Goal: Task Accomplishment & Management: Use online tool/utility

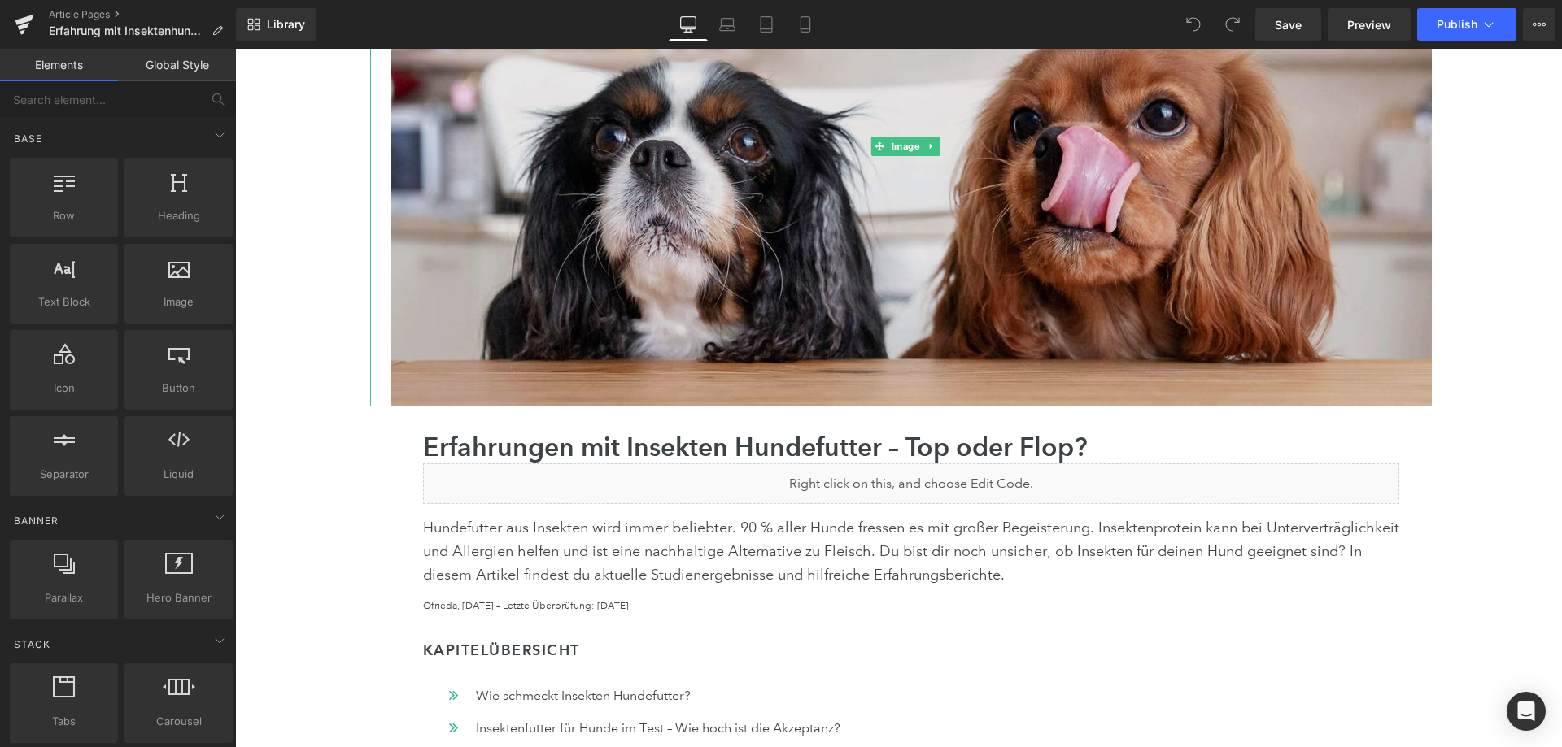
scroll to position [407, 0]
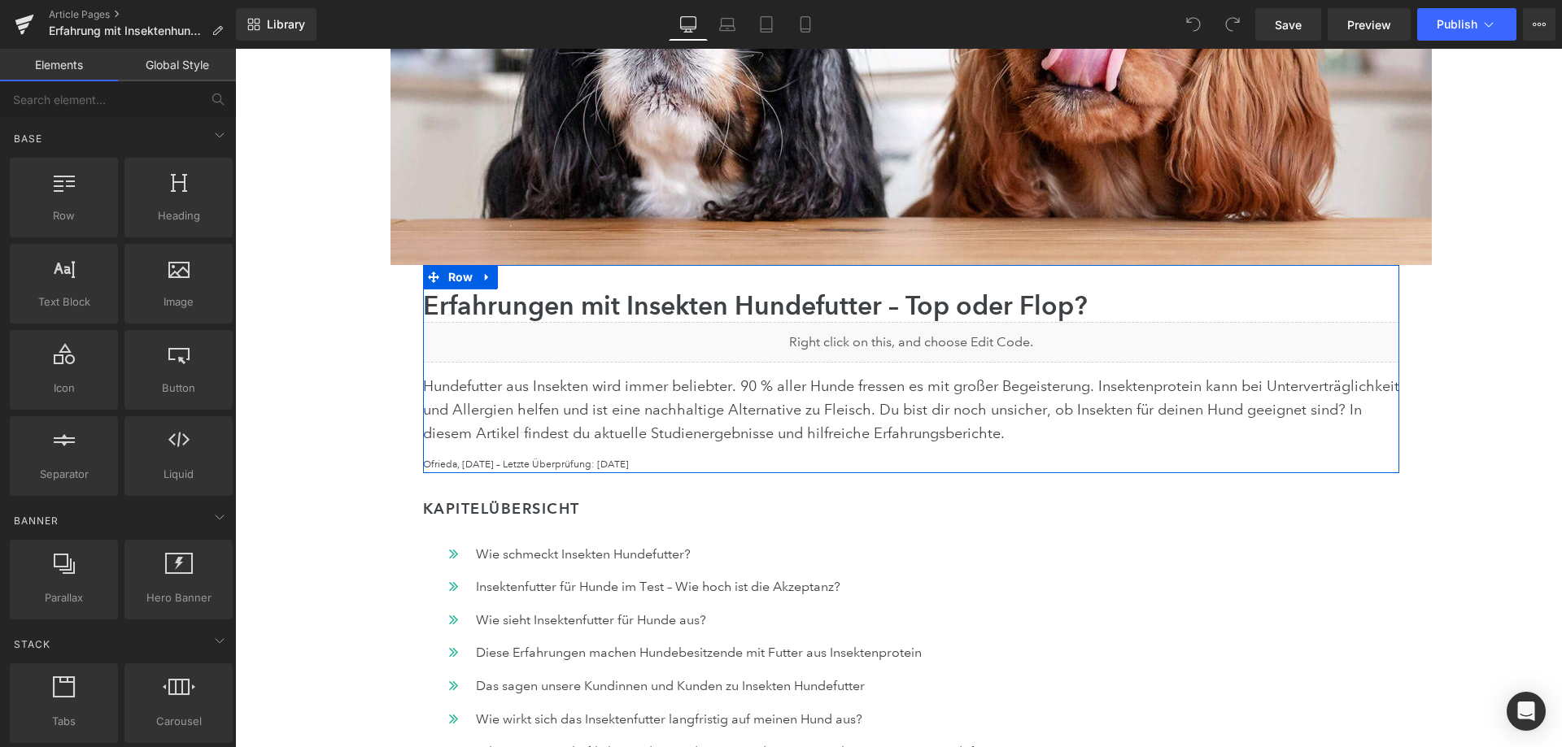
click at [930, 339] on div "Liquid" at bounding box center [911, 342] width 976 height 41
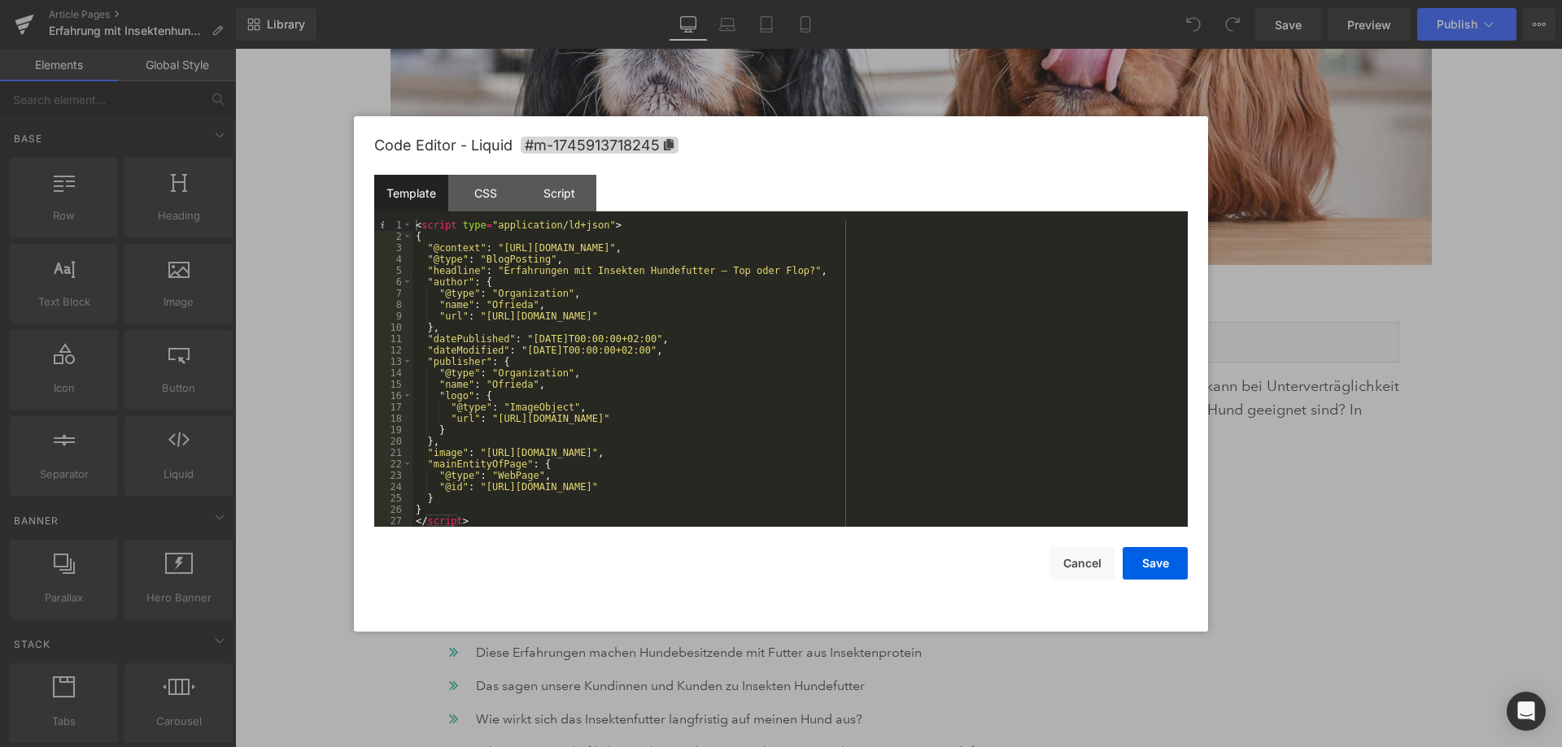
scroll to position [11, 0]
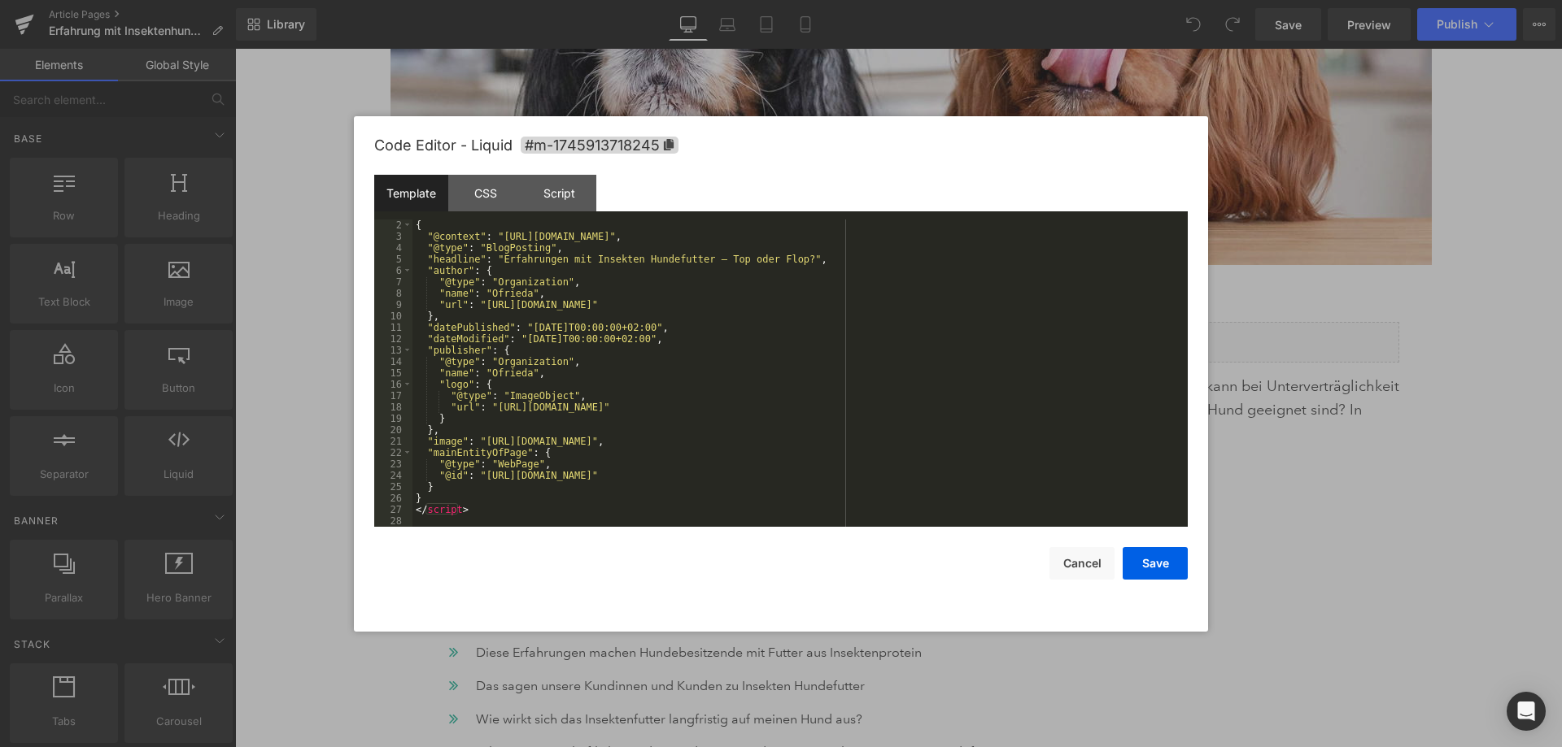
click at [1465, 474] on div at bounding box center [781, 373] width 1562 height 747
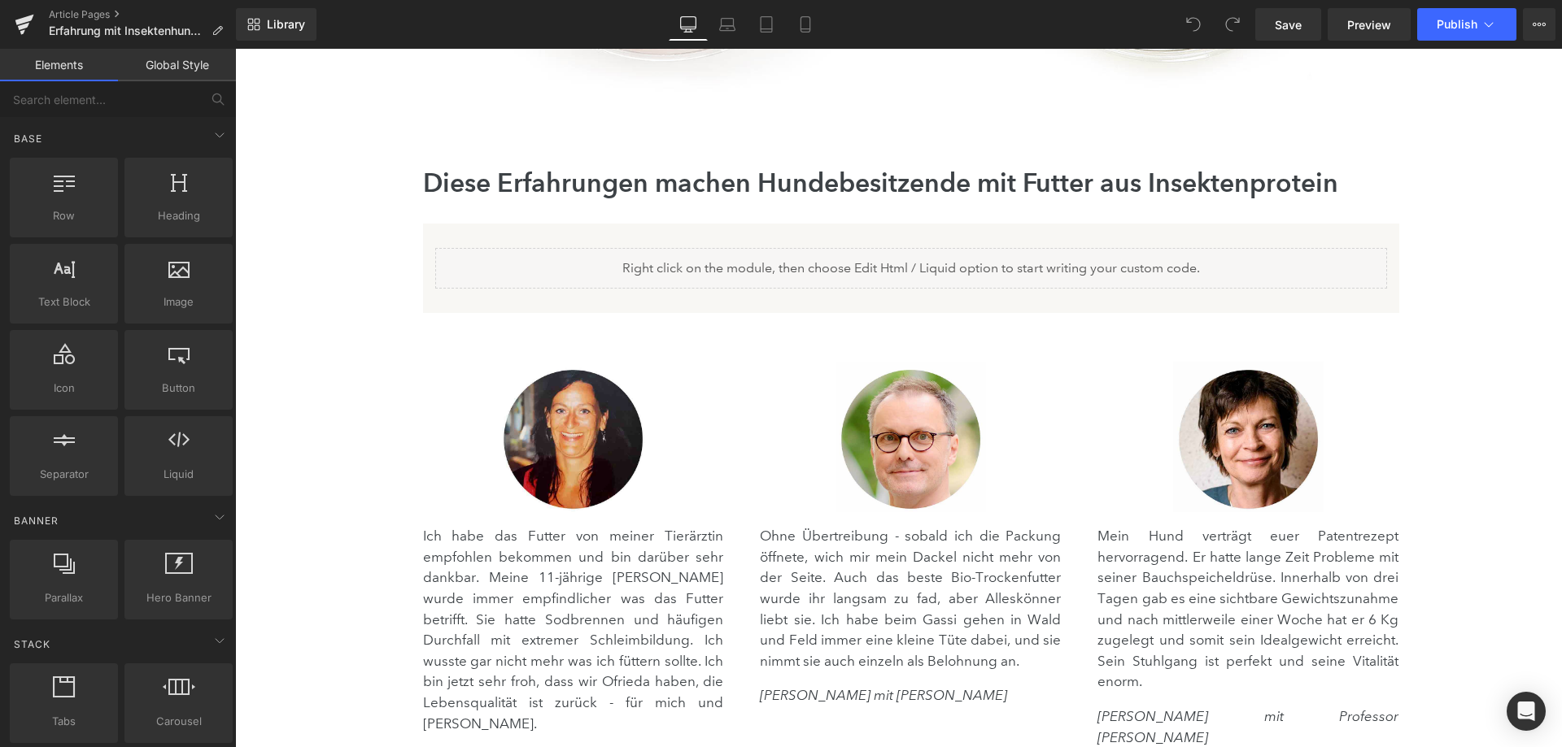
scroll to position [2521, 0]
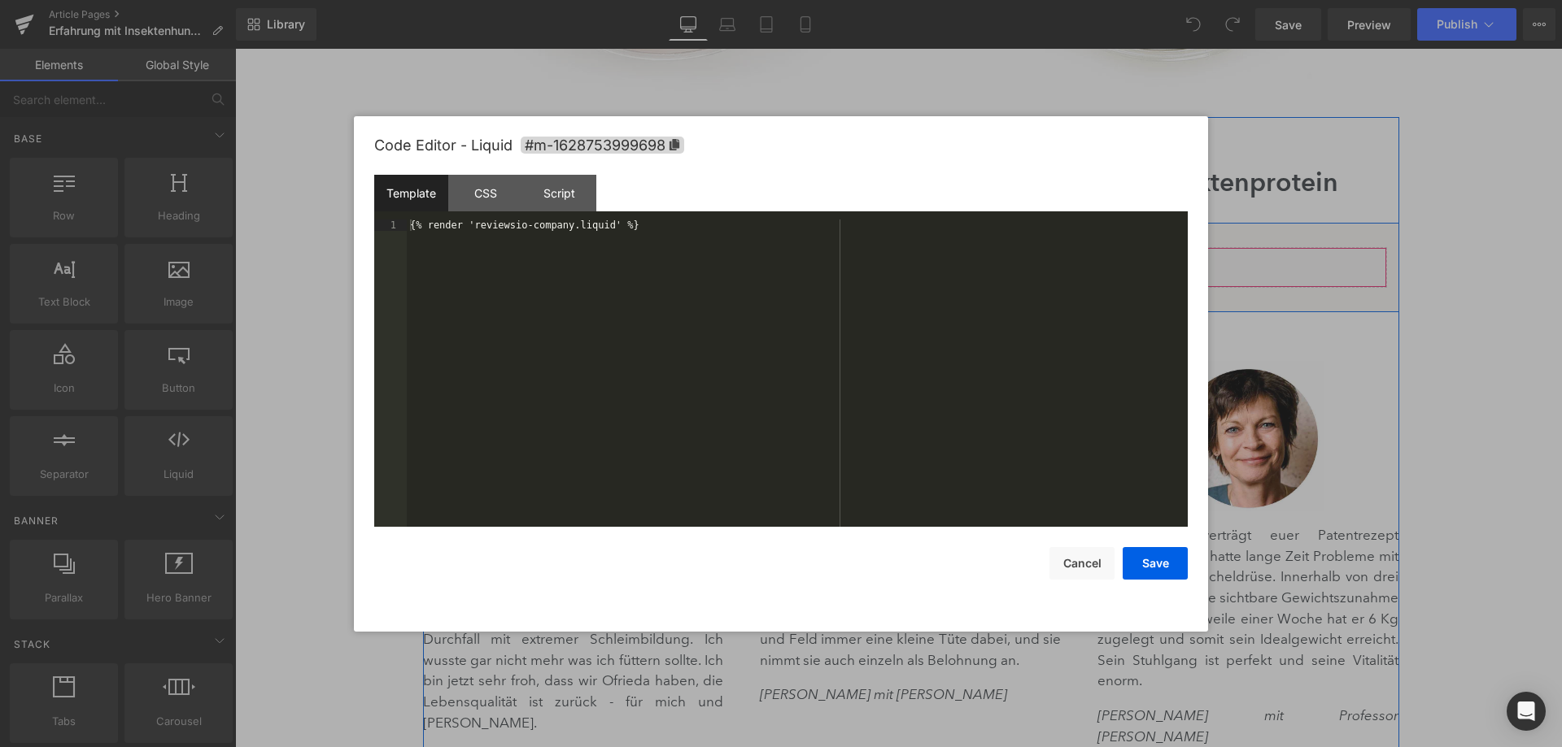
click at [930, 264] on icon at bounding box center [933, 261] width 11 height 12
click at [487, 191] on div "CSS" at bounding box center [485, 193] width 74 height 37
click at [563, 190] on div "Script" at bounding box center [559, 193] width 74 height 37
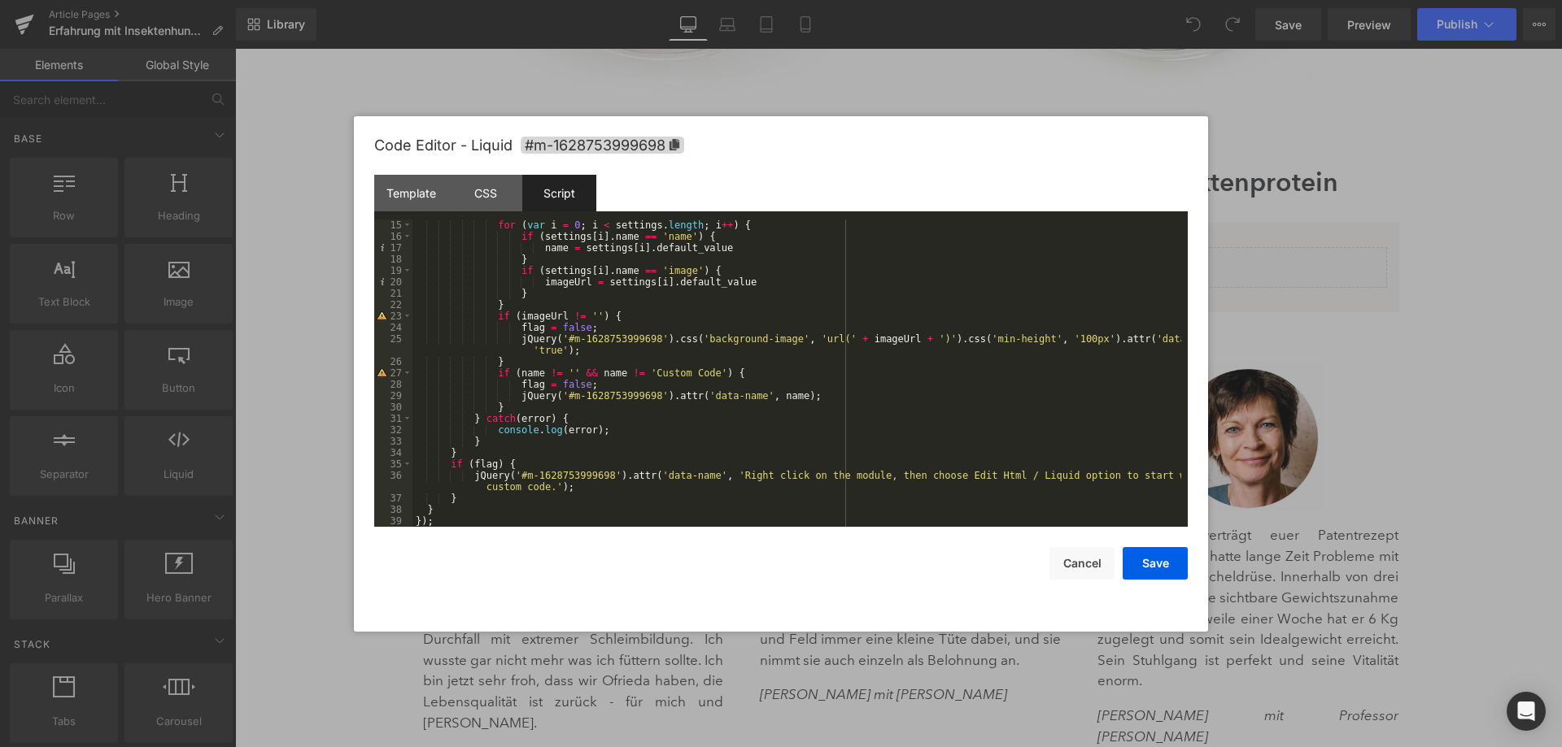
scroll to position [159, 0]
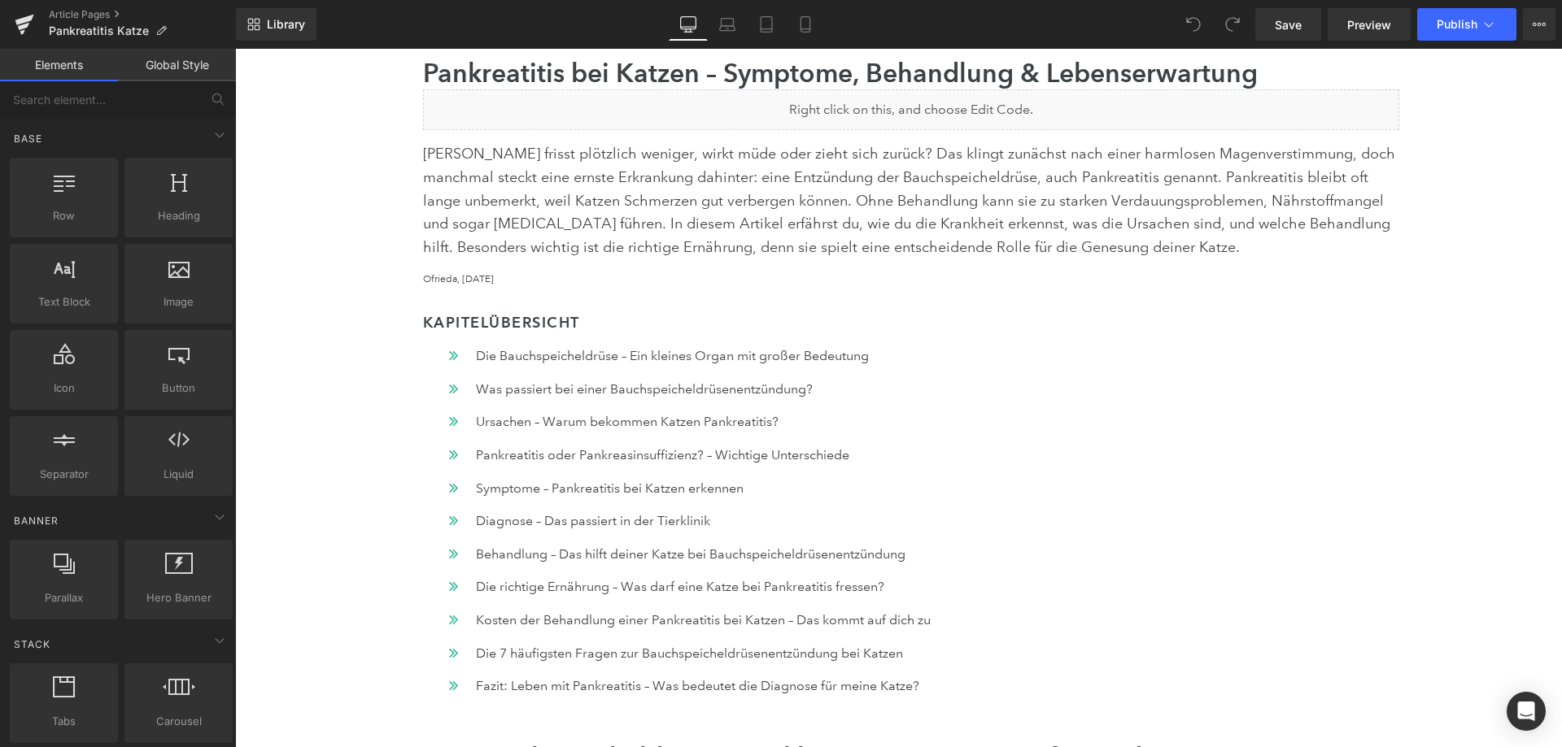
scroll to position [651, 0]
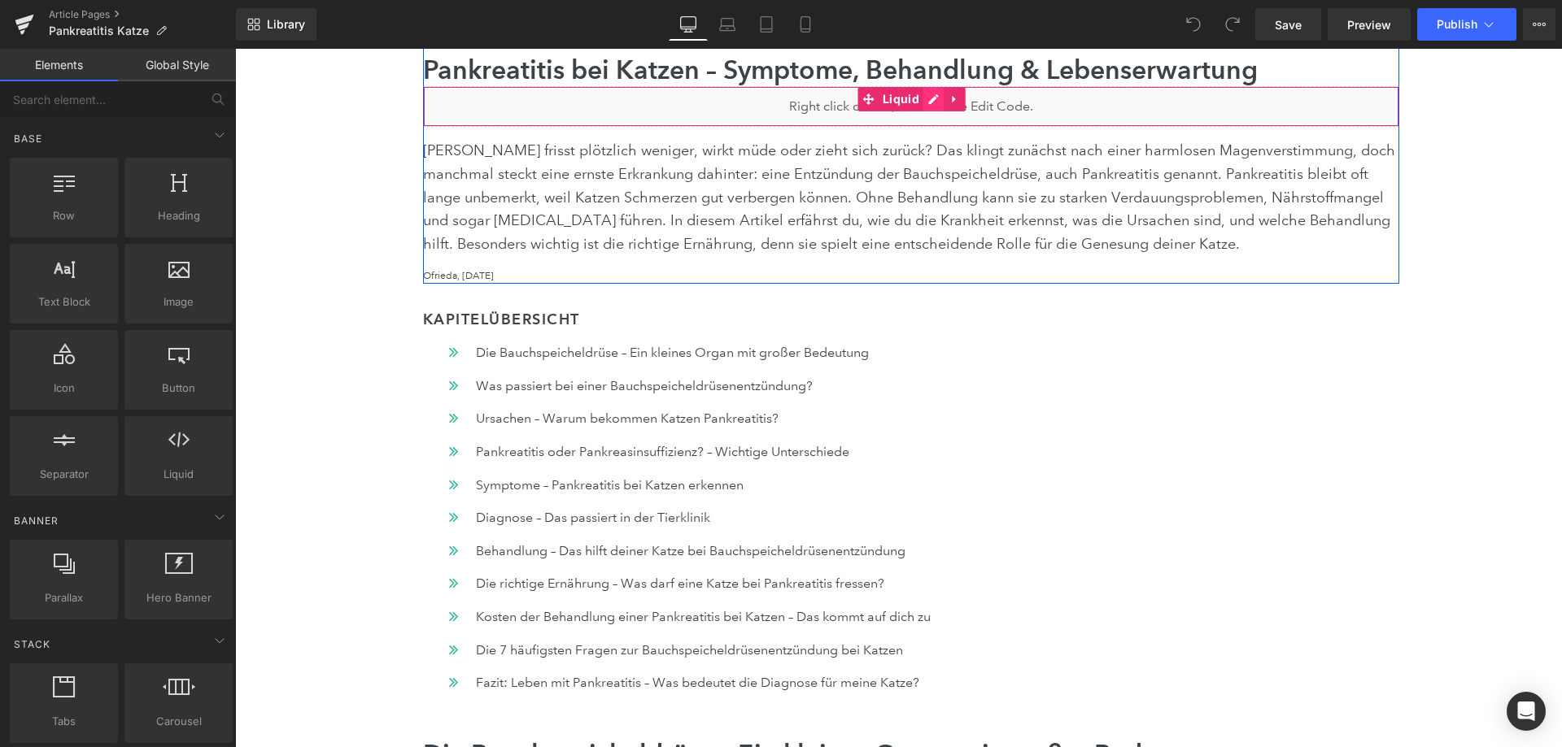
click at [932, 101] on div "Liquid" at bounding box center [911, 106] width 976 height 41
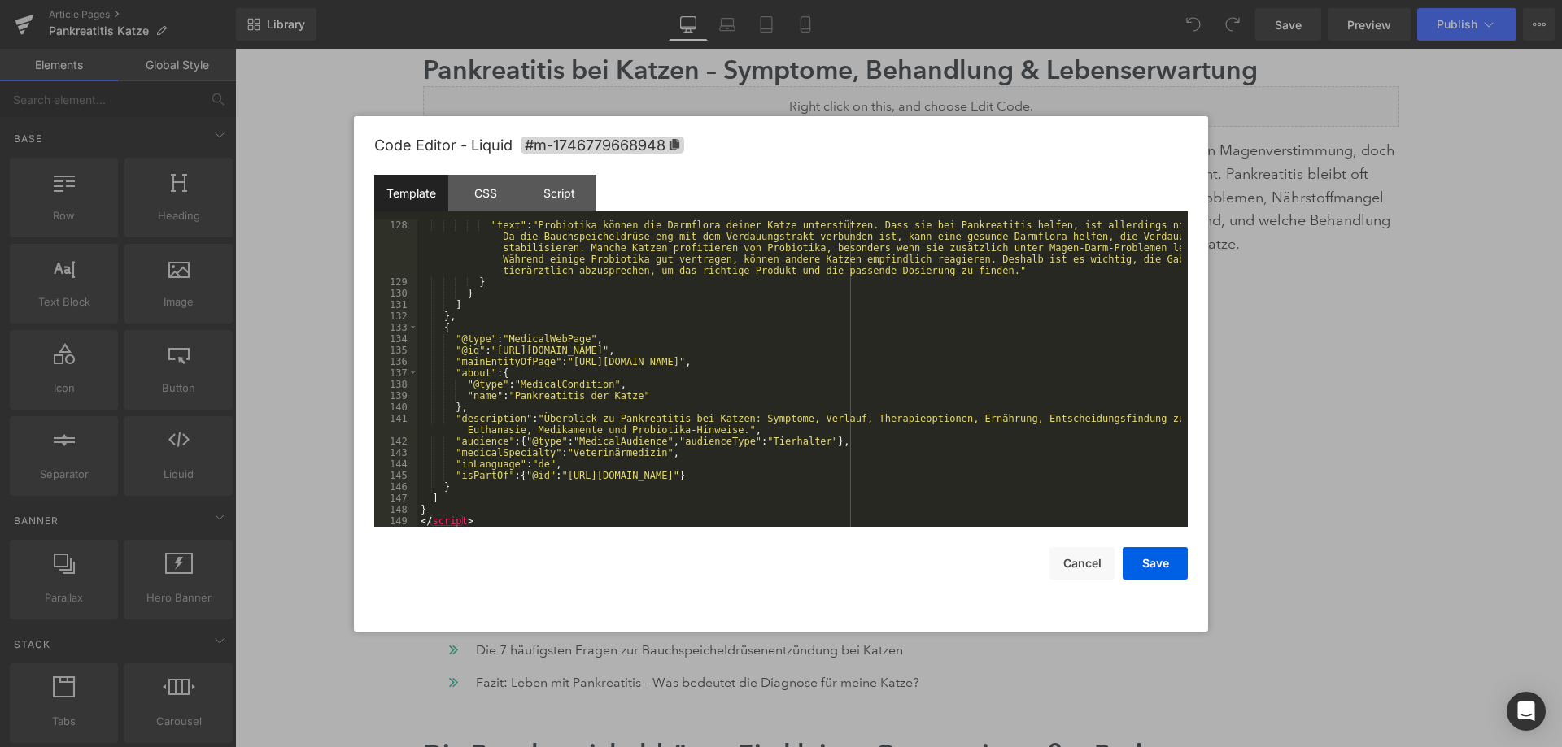
scroll to position [1719, 0]
